Goal: Download file/media

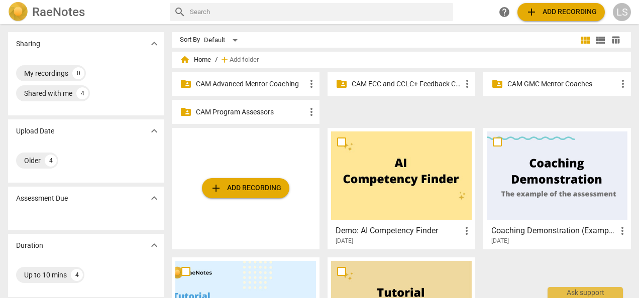
click at [416, 80] on p "CAM ECC and CCLC+ Feedback Coaches" at bounding box center [405, 84] width 109 height 11
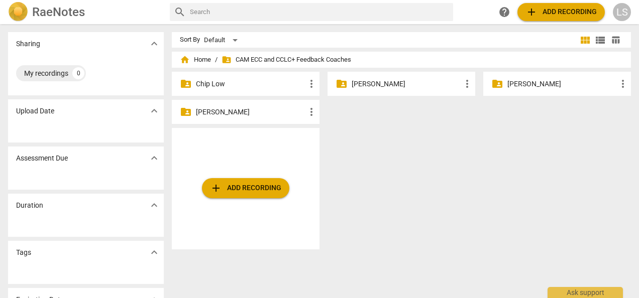
click at [264, 113] on p "[PERSON_NAME]" at bounding box center [250, 112] width 109 height 11
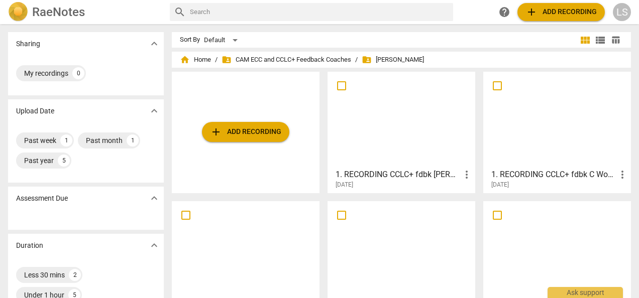
click at [426, 169] on h3 "1. RECORDING CCLC+ fdbk [PERSON_NAME]" at bounding box center [397, 175] width 125 height 12
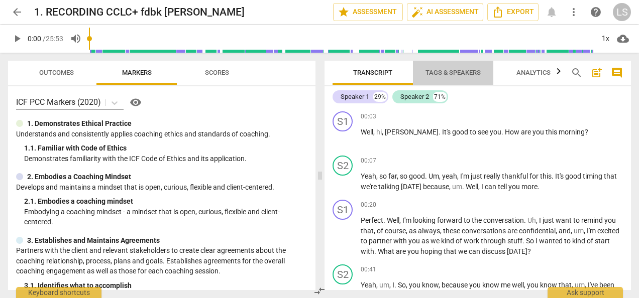
click at [467, 71] on span "Tags & Speakers" at bounding box center [452, 73] width 55 height 8
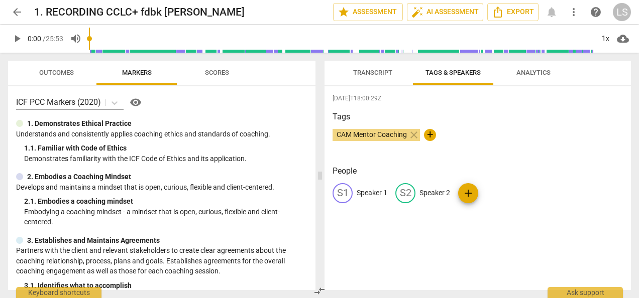
click at [378, 190] on p "Speaker 1" at bounding box center [372, 193] width 31 height 11
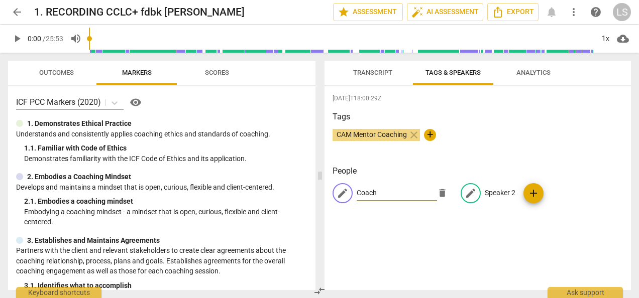
type input "Coach"
click at [499, 195] on p "Speaker 2" at bounding box center [500, 193] width 31 height 11
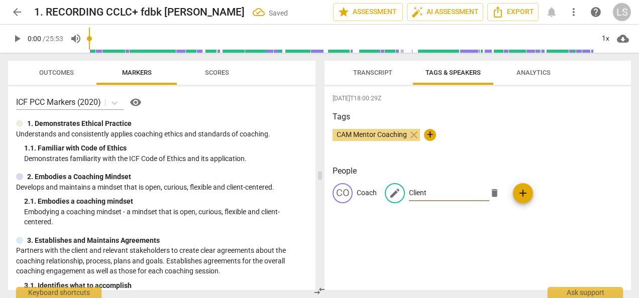
type input "Client"
click at [377, 74] on span "Transcript" at bounding box center [372, 73] width 39 height 8
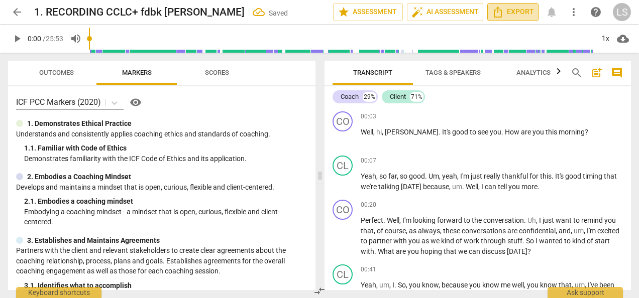
click at [504, 14] on span "Export" at bounding box center [513, 12] width 42 height 12
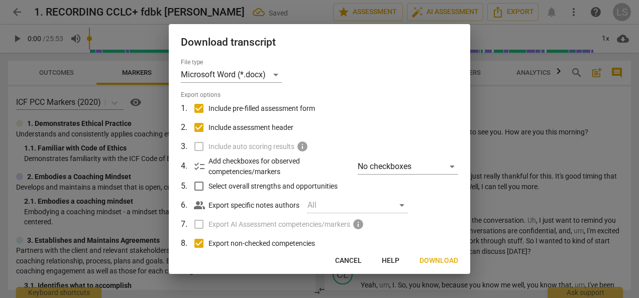
click at [196, 110] on input "Include pre-filled assessment form" at bounding box center [198, 108] width 19 height 19
checkbox input "false"
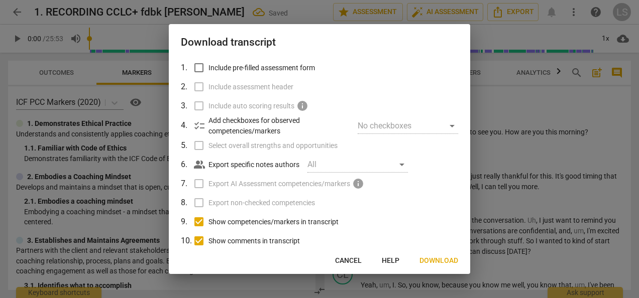
scroll to position [82, 0]
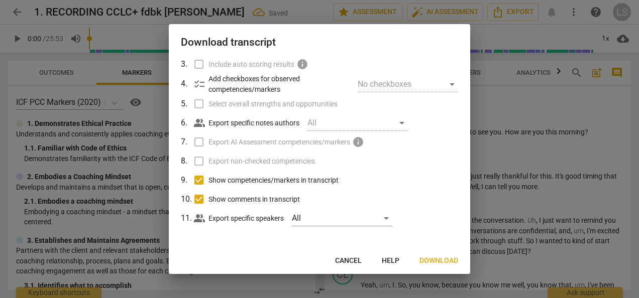
click at [197, 176] on input "Show competencies/markers in transcript" at bounding box center [198, 180] width 19 height 19
checkbox input "false"
click at [199, 198] on input "Show comments in transcript" at bounding box center [198, 199] width 19 height 19
checkbox input "false"
click at [431, 261] on span "Download" at bounding box center [438, 261] width 39 height 10
